Goal: Feedback & Contribution: Contribute content

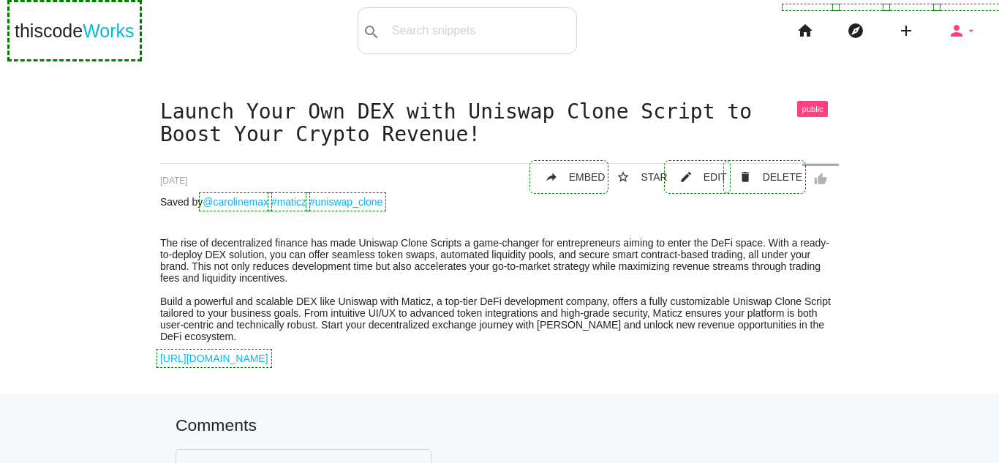
click at [949, 42] on icon "person" at bounding box center [957, 30] width 18 height 47
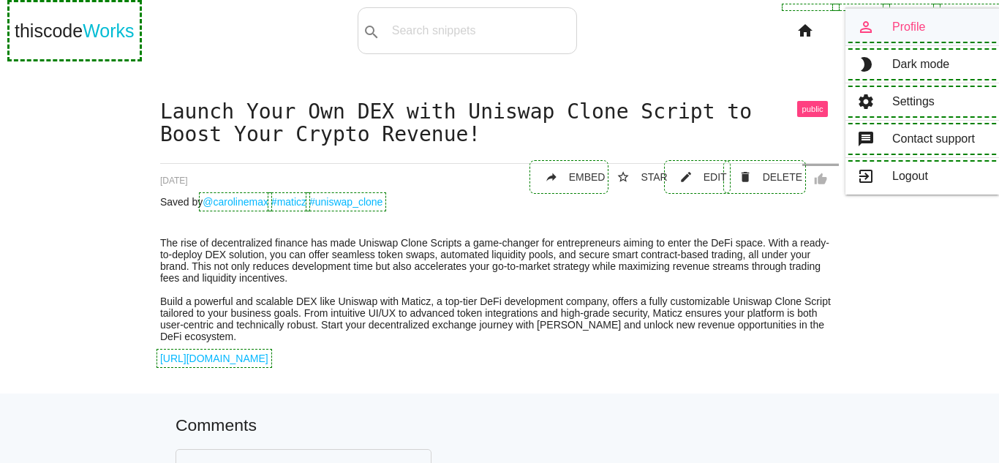
click at [903, 17] on link "person_outline Profile" at bounding box center [922, 27] width 154 height 37
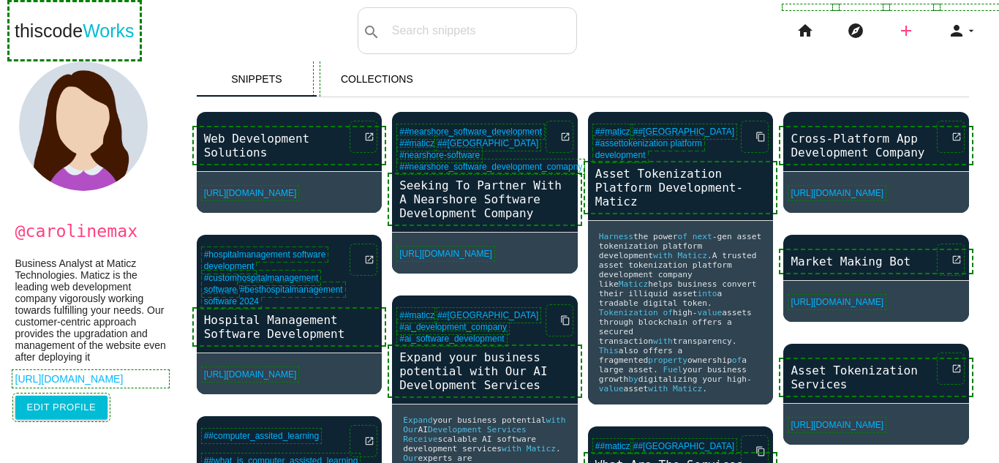
click at [903, 31] on icon "add" at bounding box center [906, 30] width 18 height 47
click at [933, 59] on link "link Link" at bounding box center [937, 63] width 102 height 37
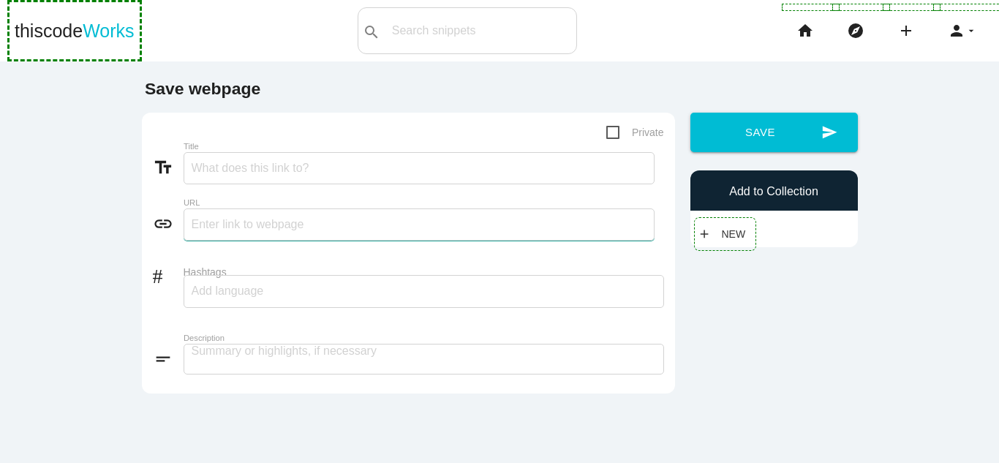
click at [267, 225] on input "text" at bounding box center [419, 224] width 471 height 32
paste input "https://maticz.com/how-to-create-a-crypto-exchange"
type input "https://maticz.com/how-to-create-a-crypto-exchange"
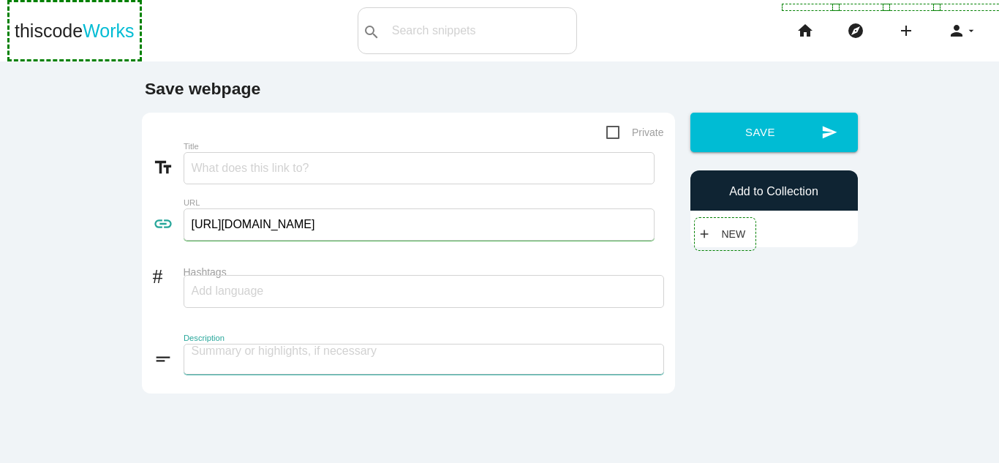
click at [280, 372] on textarea at bounding box center [424, 359] width 481 height 31
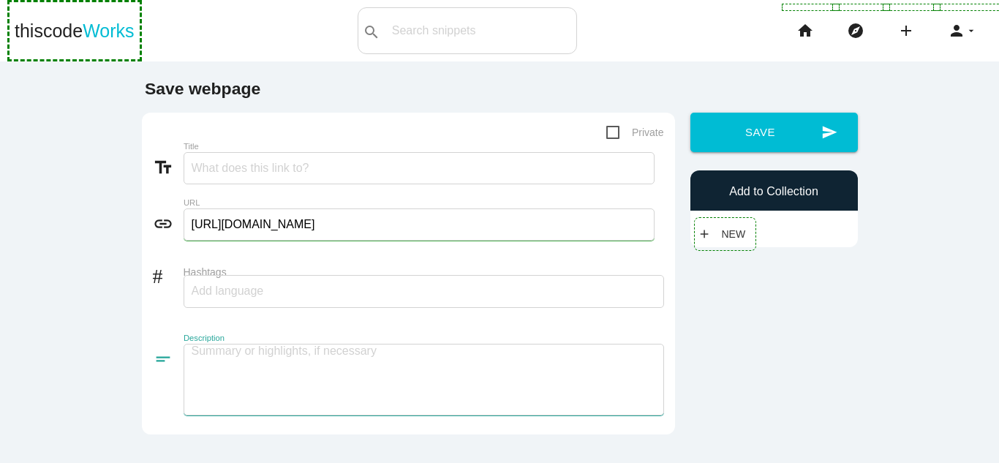
paste textarea "How to Create a Crypto Exchange? Creating a crypto exchange involves a strategi…"
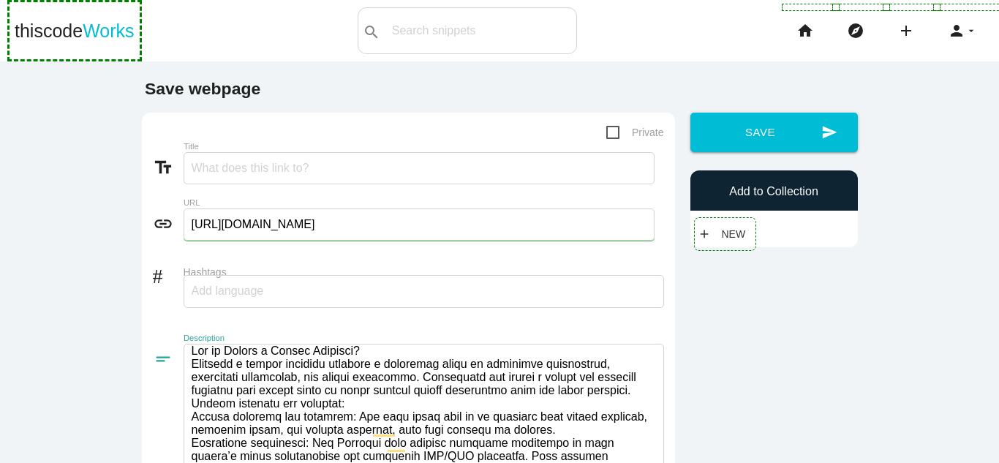
scroll to position [1, 0]
drag, startPoint x: 187, startPoint y: 365, endPoint x: 327, endPoint y: 368, distance: 140.5
type textarea "How to Create a Crypto Exchange? Creating a crypto exchange involves a strategi…"
click at [298, 169] on input "Title" at bounding box center [419, 168] width 471 height 32
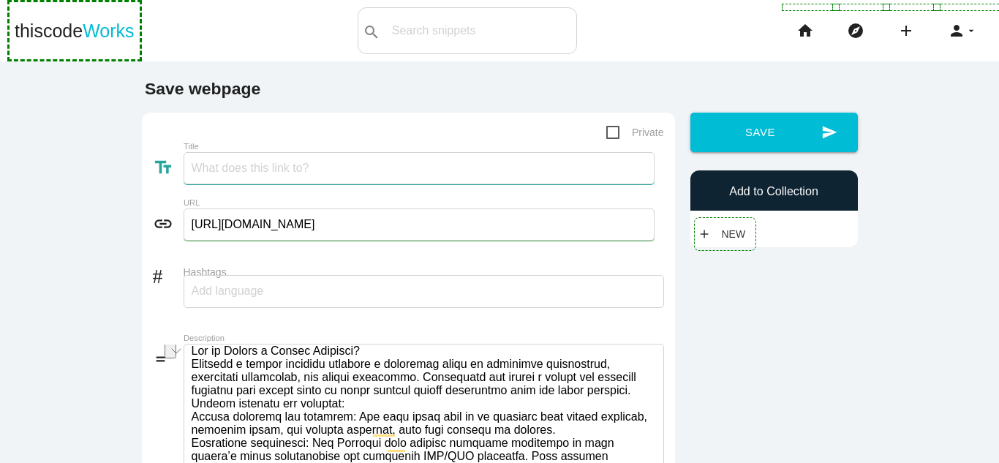
paste input "Creating a crypto exchange"
type input "Creating a crypto exchange"
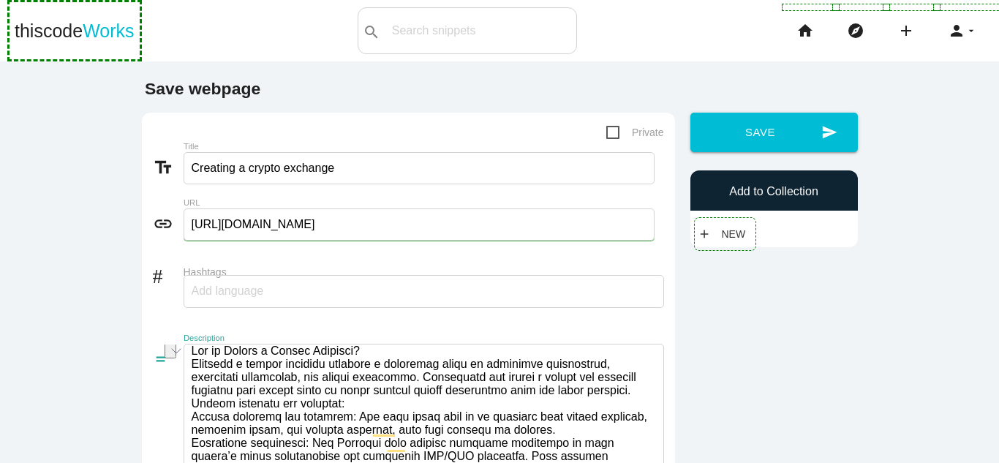
drag, startPoint x: 369, startPoint y: 348, endPoint x: 47, endPoint y: 347, distance: 321.8
click at [47, 347] on main "Save webpage Private text_fields Title Creating a crypto exchange link URL http…" at bounding box center [499, 351] width 999 height 580
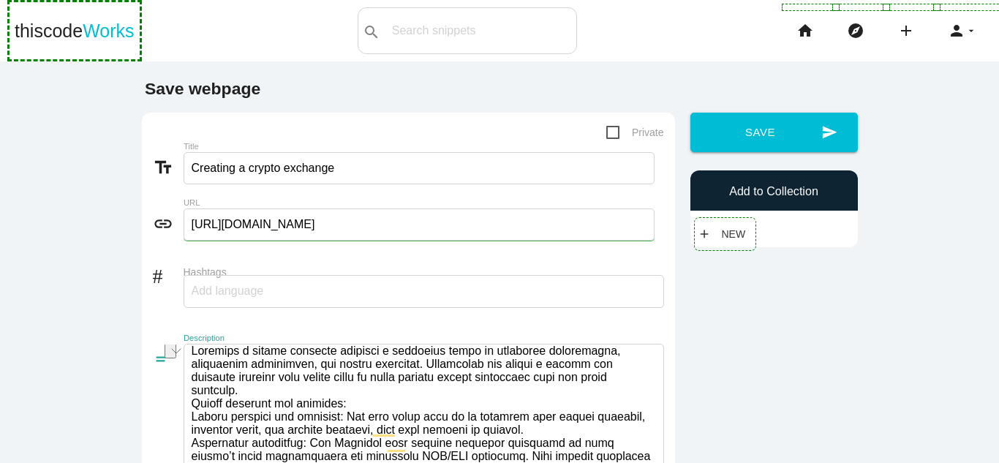
scroll to position [0, 0]
type textarea "Creating a crypto exchange involves a strategic blend of technical development,…"
click at [251, 287] on input "Hashtags" at bounding box center [236, 291] width 88 height 31
type input "Maticz"
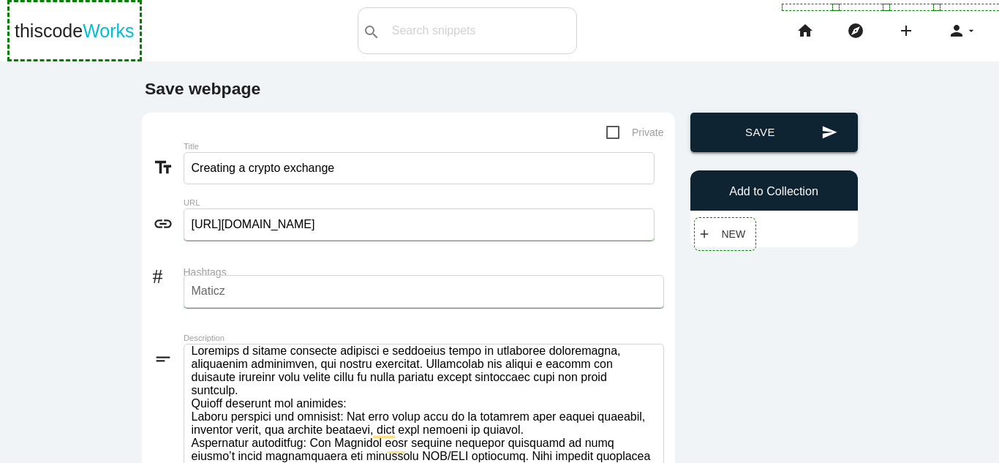
click at [778, 135] on button "send Save" at bounding box center [773, 132] width 167 height 39
